Goal: Task Accomplishment & Management: Use online tool/utility

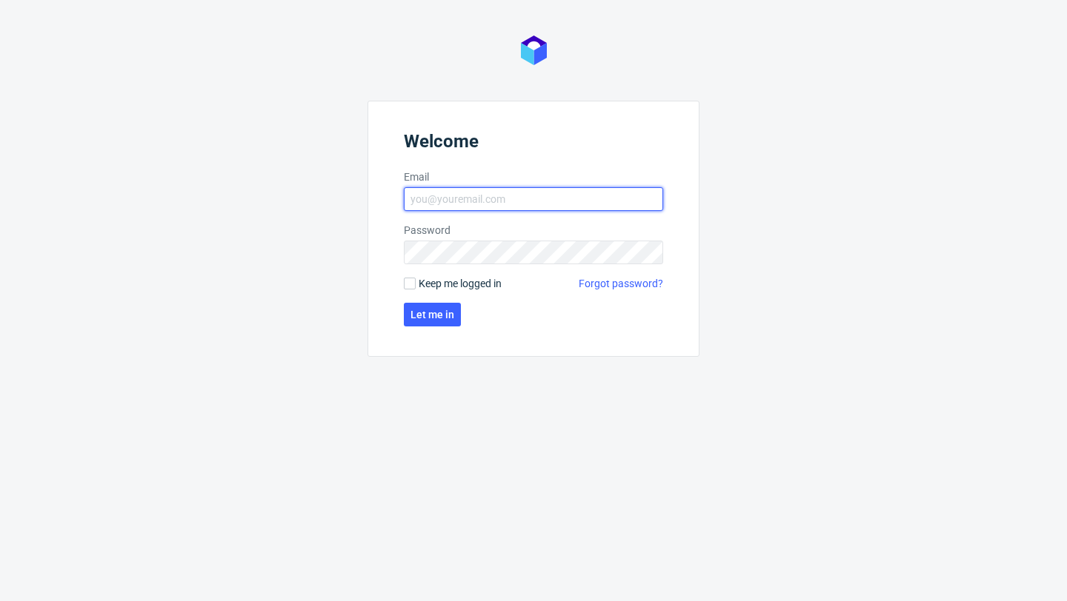
click at [446, 204] on input "Email" at bounding box center [533, 199] width 259 height 24
type input "[EMAIL_ADDRESS][PERSON_NAME][DOMAIN_NAME]"
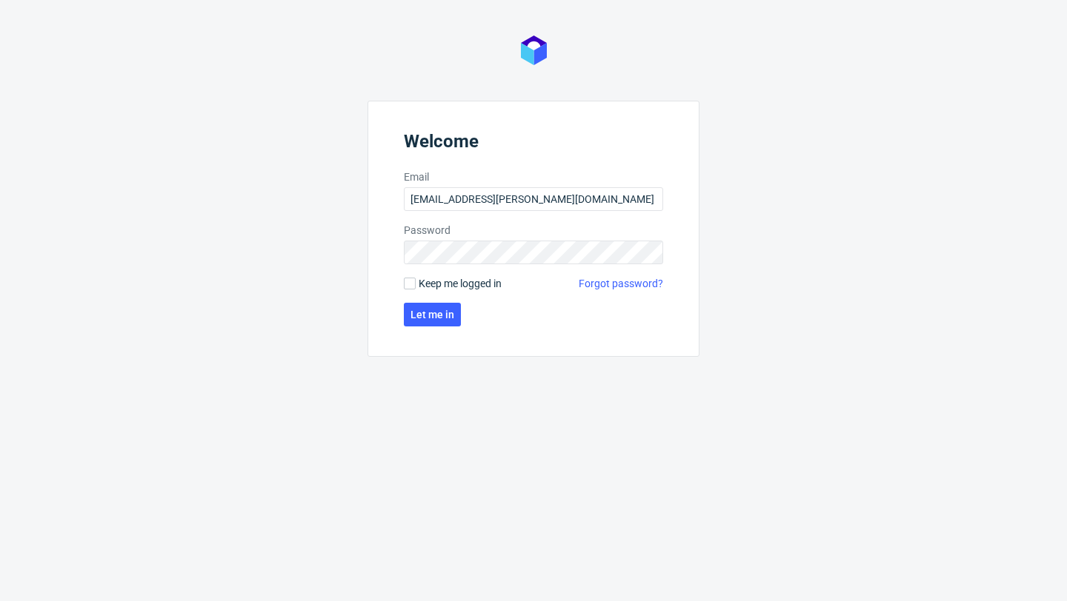
click at [486, 276] on span "Keep me logged in" at bounding box center [460, 283] width 83 height 15
click at [416, 278] on input "Keep me logged in" at bounding box center [410, 284] width 12 height 12
checkbox input "true"
click at [437, 324] on button "Let me in" at bounding box center [432, 315] width 57 height 24
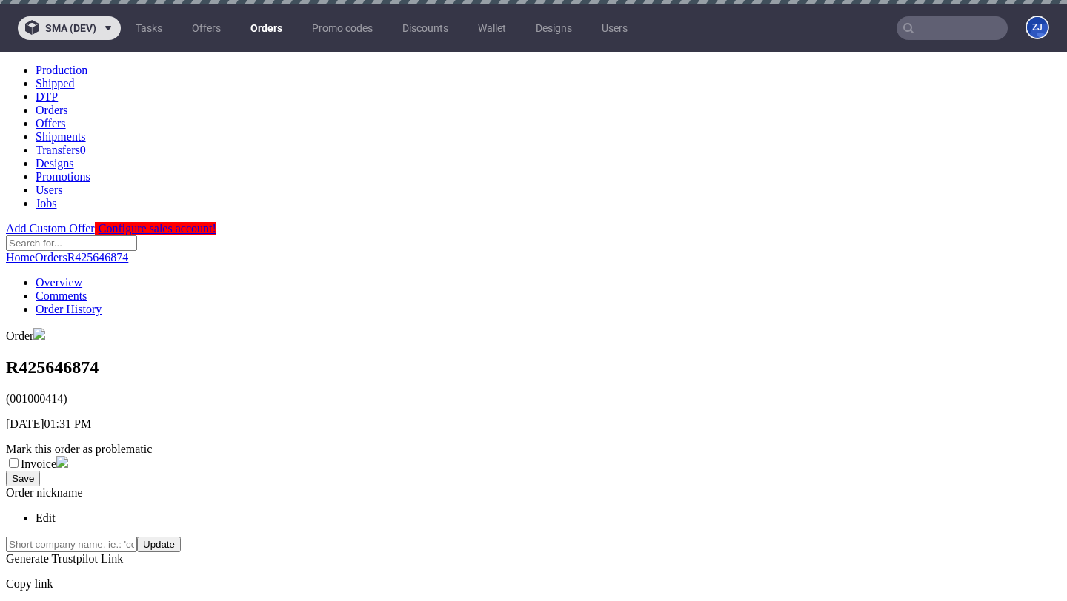
click at [81, 18] on button "sma (dev)" at bounding box center [69, 28] width 103 height 24
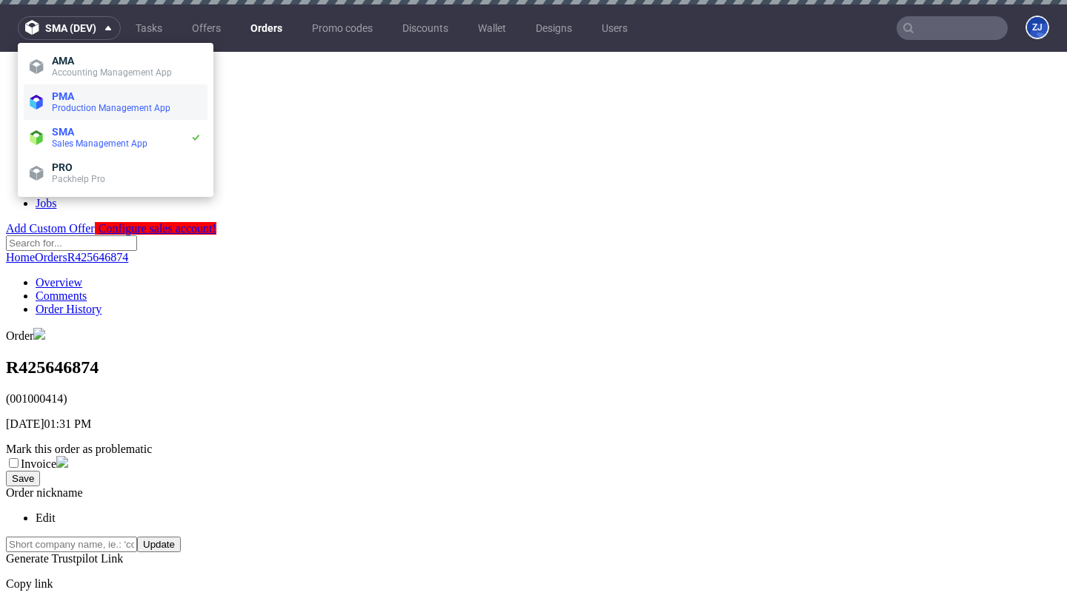
click at [91, 107] on span "Production Management App" at bounding box center [111, 108] width 119 height 10
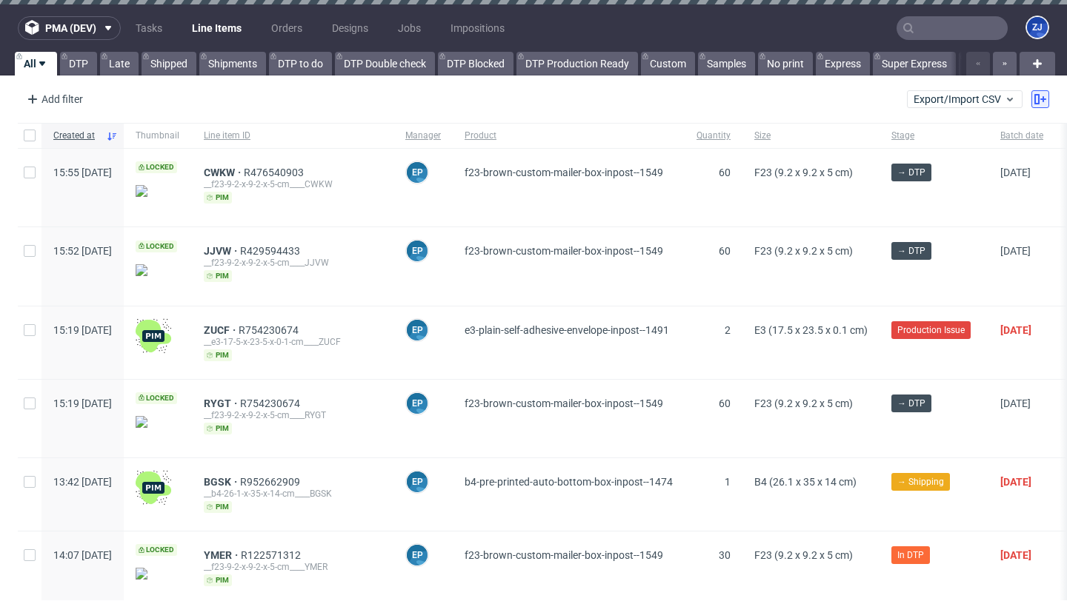
click at [1034, 98] on icon at bounding box center [1040, 99] width 12 height 12
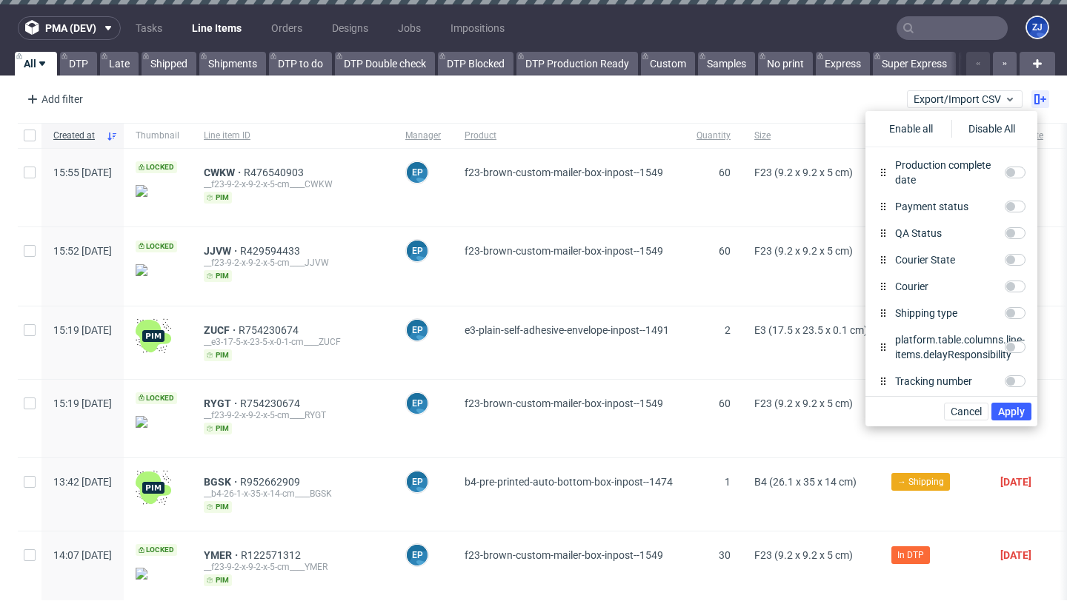
scroll to position [510, 0]
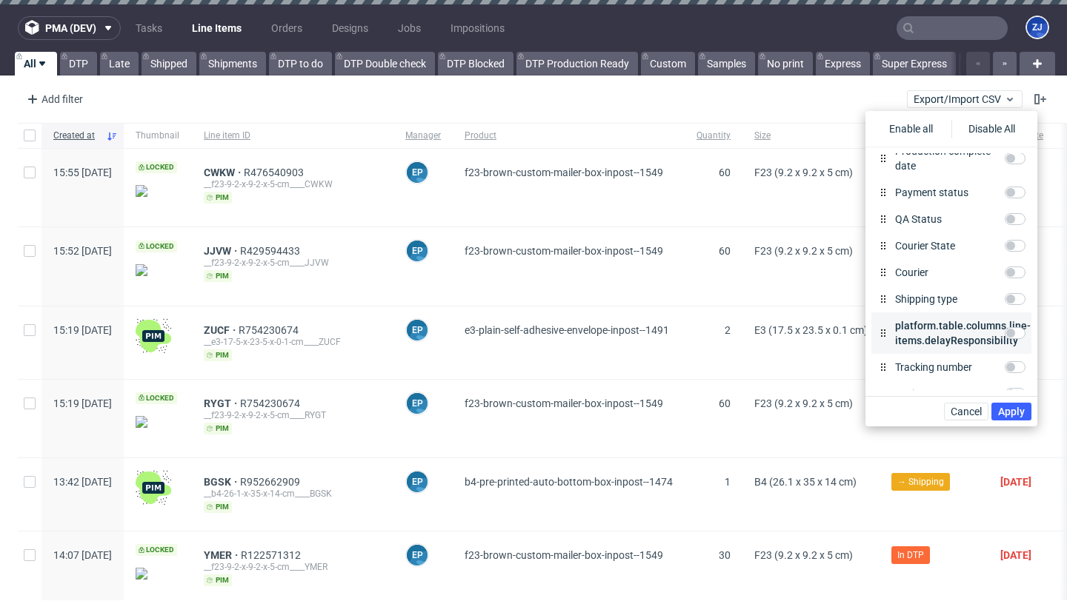
click at [927, 330] on label "platform.table.columns.line-items.delayResponsibility" at bounding box center [947, 334] width 116 height 30
click at [1004, 330] on input "platform.table.columns.line-items.delayResponsibility" at bounding box center [1014, 333] width 21 height 12
checkbox input "true"
click at [1008, 410] on span "Apply" at bounding box center [1011, 412] width 27 height 10
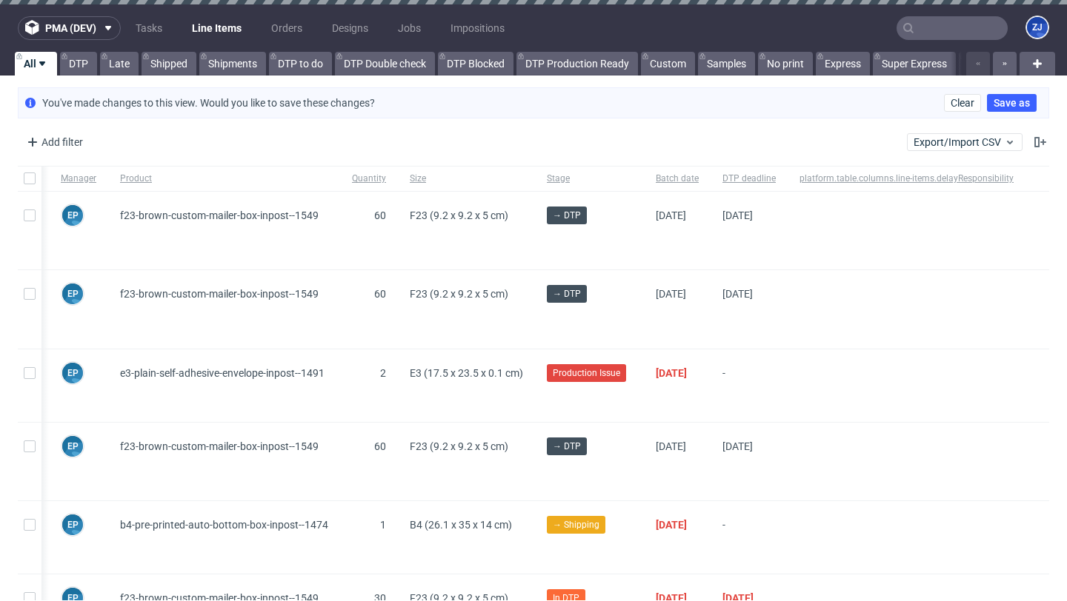
scroll to position [0, 407]
